Goal: Task Accomplishment & Management: Use online tool/utility

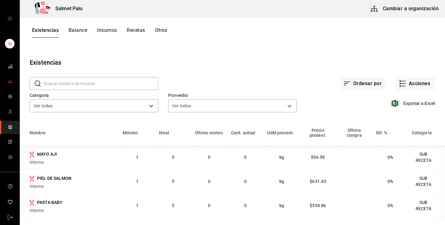
click at [10, 84] on span "mailbox folders" at bounding box center [10, 82] width 5 height 8
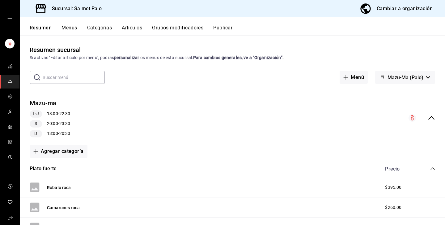
click at [176, 27] on button "Grupos modificadores" at bounding box center [177, 30] width 51 height 11
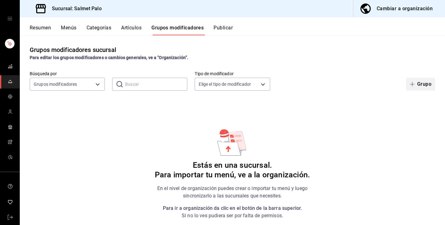
click at [412, 84] on icon "button" at bounding box center [412, 84] width 5 height 0
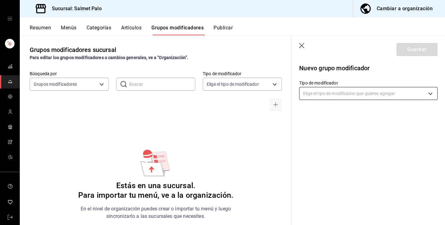
click at [332, 94] on body "Sucursal: Salmet Palo Cambiar a organización Resumen Menús Categorías Artículos…" at bounding box center [222, 112] width 445 height 225
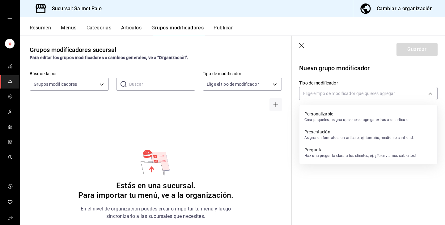
click at [335, 139] on p "Asigna un formato a un artículo; ej. tamaño, medida o cantidad." at bounding box center [358, 138] width 109 height 6
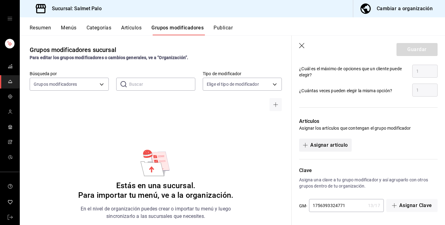
click at [328, 146] on button "Asignar artículo" at bounding box center [325, 144] width 52 height 13
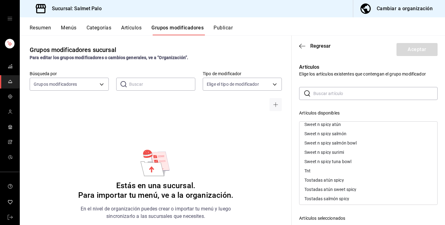
scroll to position [792, 0]
click at [338, 107] on div "​ ​ Artículos disponibles aceite de trufa Almond roll Arroz de hongos trufado A…" at bounding box center [368, 197] width 138 height 221
click at [306, 46] on span "Regresar" at bounding box center [315, 46] width 32 height 6
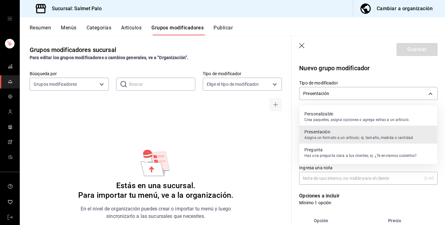
click at [321, 95] on body "Sucursal: Salmet Palo Cambiar a organización Resumen Menús Categorías Artículos…" at bounding box center [222, 112] width 445 height 225
click at [321, 121] on p "Crea paquetes, asigna opciones o agrega extras a un artículo." at bounding box center [356, 120] width 105 height 6
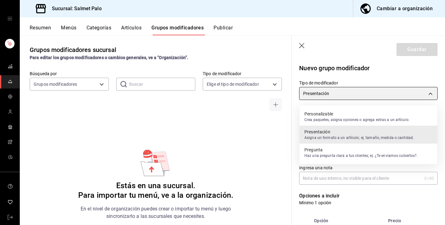
type input "CUSTOMIZABLE"
checkbox input "false"
type input "0"
type input "1756393427819"
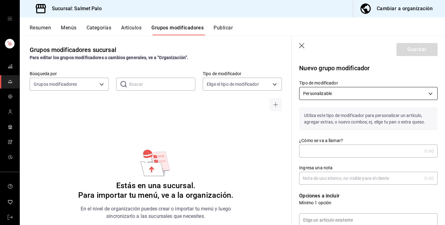
click at [358, 91] on body "Sucursal: Salmet Palo Cambiar a organización Resumen Menús Categorías Artículos…" at bounding box center [222, 112] width 445 height 225
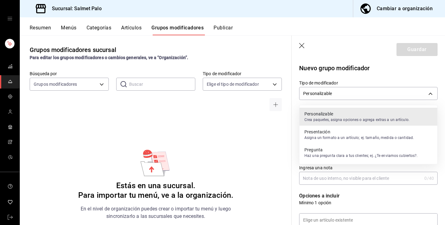
click at [269, 127] on div at bounding box center [222, 112] width 445 height 225
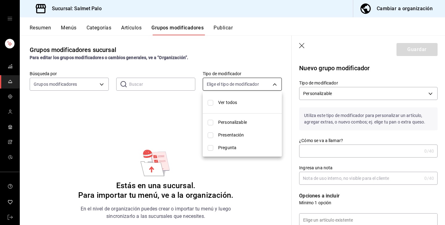
click at [238, 81] on body "Sucursal: Salmet Palo Cambiar a organización Resumen Menús Categorías Artículos…" at bounding box center [222, 112] width 445 height 225
click at [237, 82] on div at bounding box center [222, 112] width 445 height 225
